Goal: Task Accomplishment & Management: Use online tool/utility

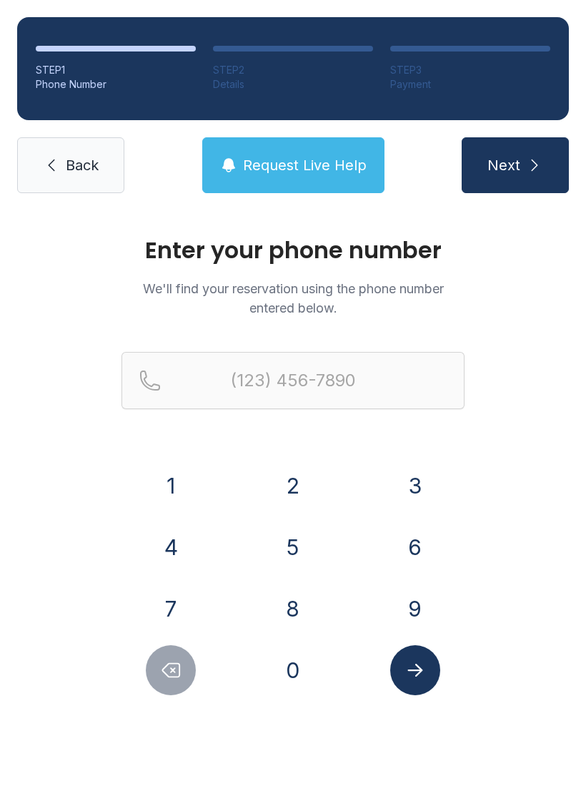
click at [183, 550] on button "4" at bounding box center [171, 547] width 50 height 50
click at [290, 674] on button "0" at bounding box center [293, 670] width 50 height 50
click at [174, 554] on button "4" at bounding box center [171, 547] width 50 height 50
click at [315, 546] on button "5" at bounding box center [293, 547] width 50 height 50
click at [305, 601] on button "8" at bounding box center [293, 609] width 50 height 50
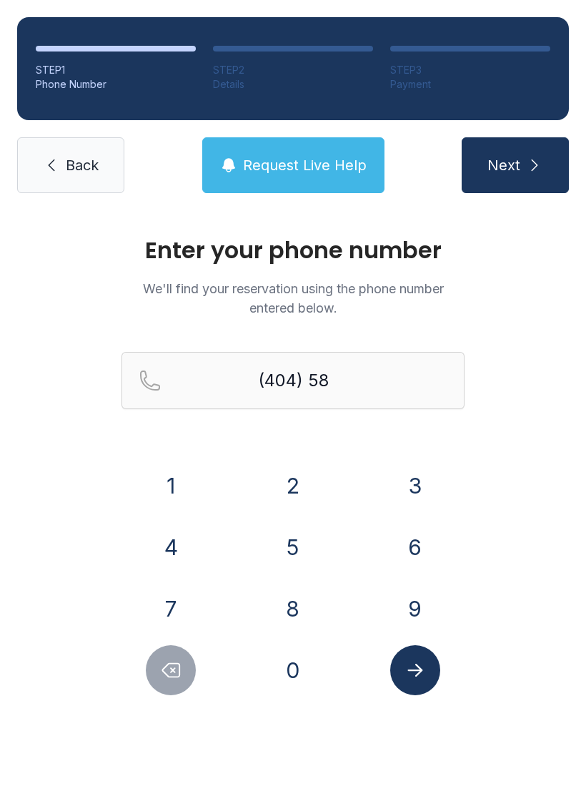
click at [190, 624] on button "7" at bounding box center [171, 609] width 50 height 50
click at [187, 603] on button "7" at bounding box center [171, 609] width 50 height 50
click at [314, 604] on button "8" at bounding box center [293, 609] width 50 height 50
click at [310, 559] on button "5" at bounding box center [293, 547] width 50 height 50
click at [170, 501] on button "1" at bounding box center [171, 486] width 50 height 50
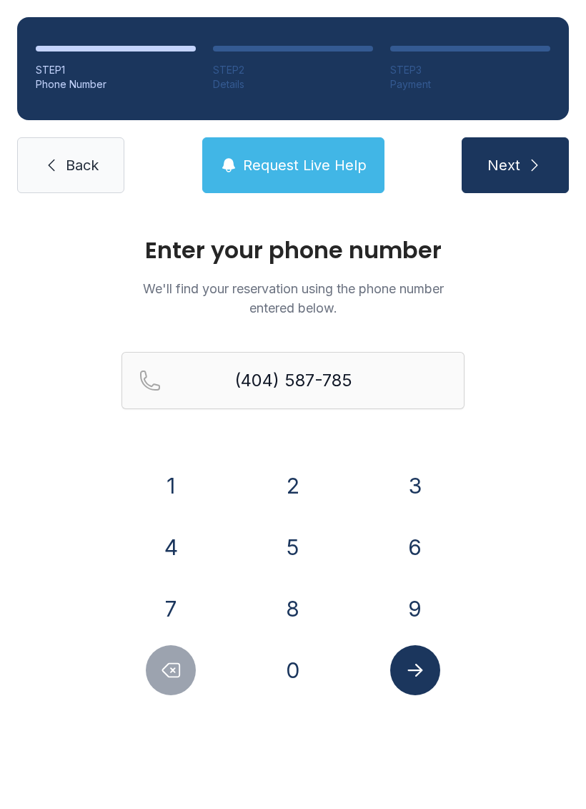
type input "[PHONE_NUMBER]"
click at [419, 666] on icon "Submit lookup form" at bounding box center [415, 670] width 15 height 13
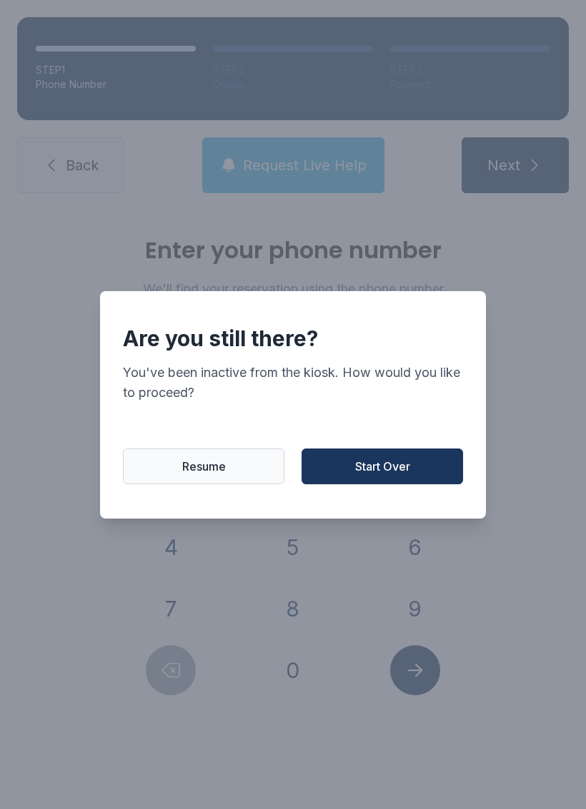
click at [426, 475] on button "Start Over" at bounding box center [383, 466] width 162 height 36
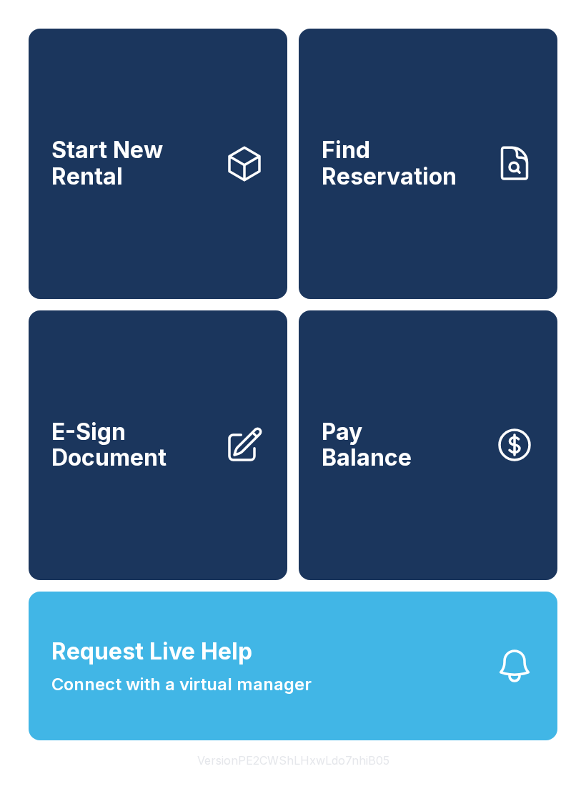
click at [150, 504] on link "E-Sign Document" at bounding box center [158, 445] width 259 height 270
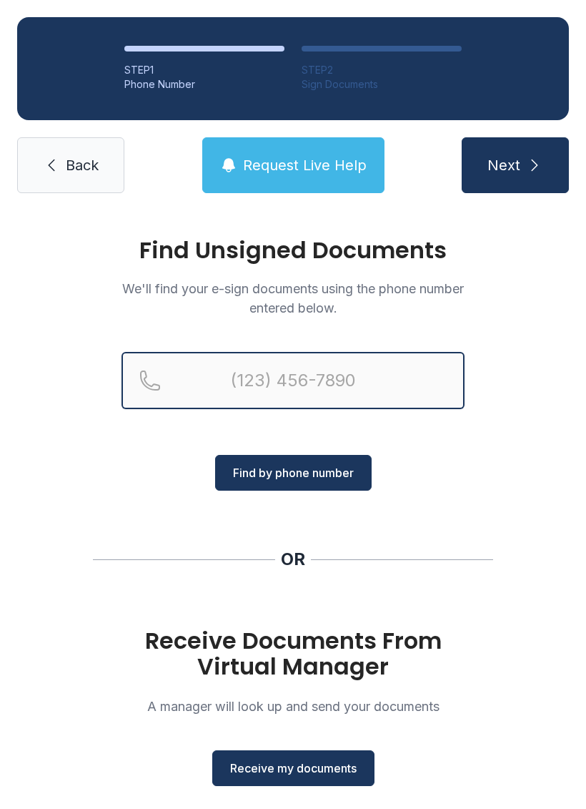
click at [178, 388] on input "Reservation phone number" at bounding box center [293, 380] width 343 height 57
type input "[PHONE_NUMBER]"
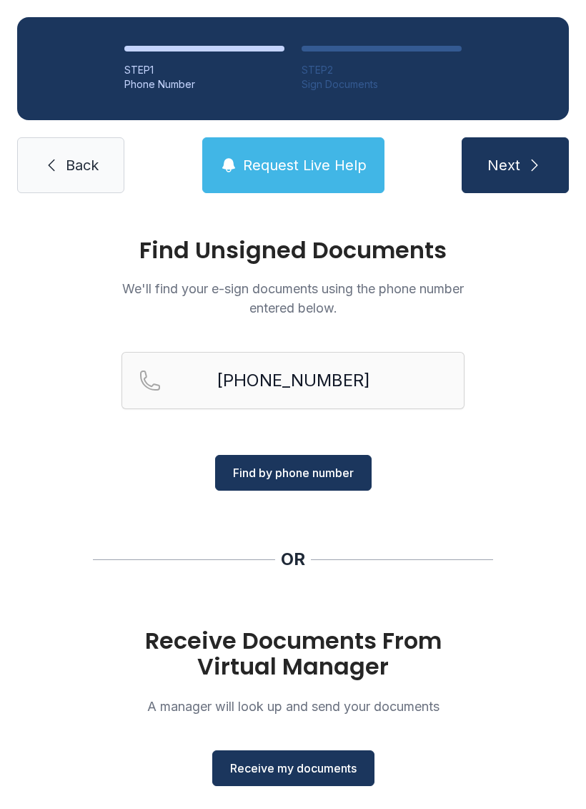
click at [325, 475] on span "Find by phone number" at bounding box center [293, 472] width 121 height 17
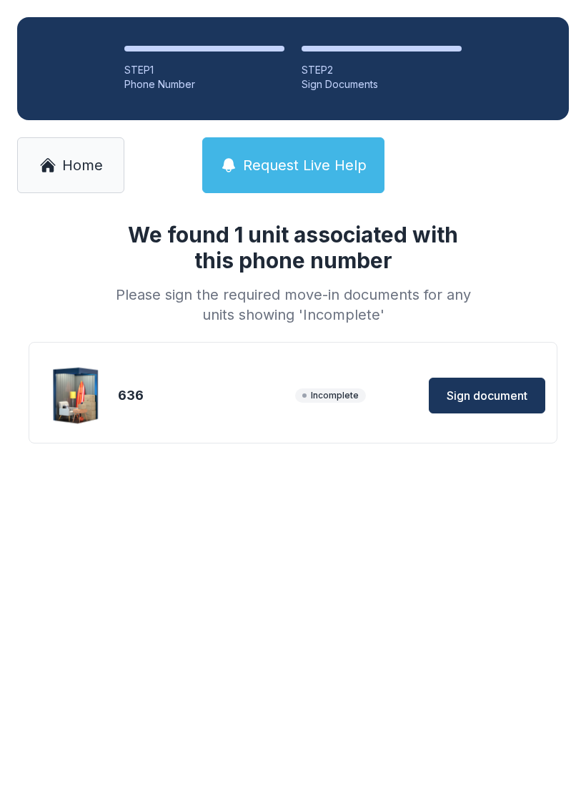
click at [510, 392] on span "Sign document" at bounding box center [487, 395] width 81 height 17
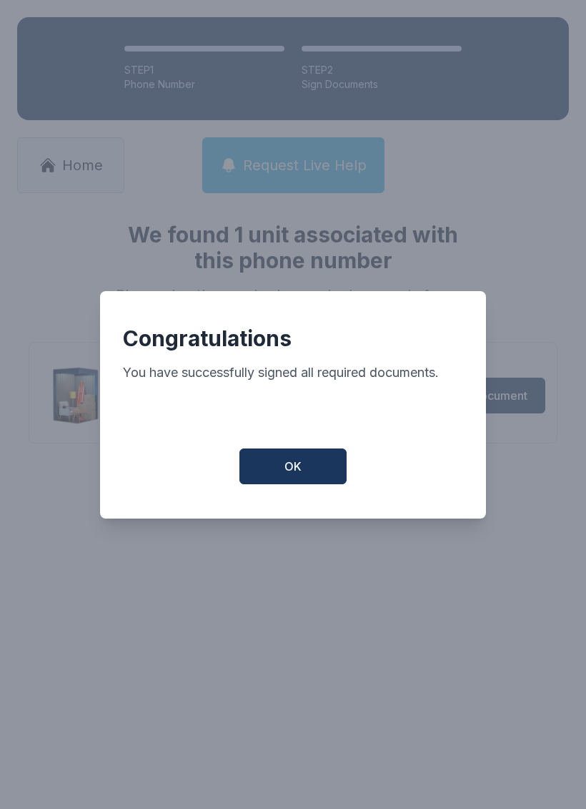
click at [287, 475] on span "OK" at bounding box center [293, 466] width 17 height 17
